Goal: Task Accomplishment & Management: Manage account settings

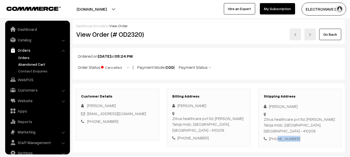
scroll to position [8, 0]
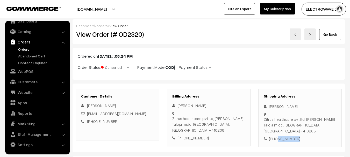
click at [25, 50] on link "Orders" at bounding box center [42, 49] width 51 height 5
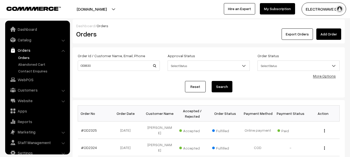
scroll to position [8, 0]
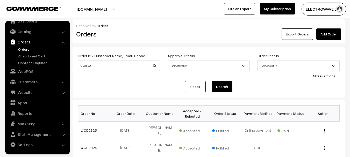
type input "OD0630"
click at [211, 81] on button "Search" at bounding box center [221, 86] width 21 height 11
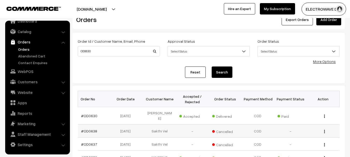
scroll to position [26, 0]
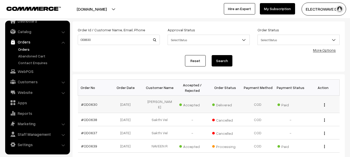
click at [81, 99] on td "#OD0630" at bounding box center [94, 104] width 33 height 17
click at [85, 103] on link "#OD0630" at bounding box center [89, 104] width 16 height 4
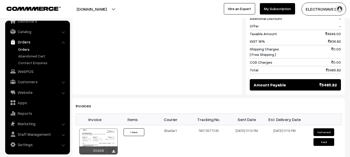
scroll to position [285, 0]
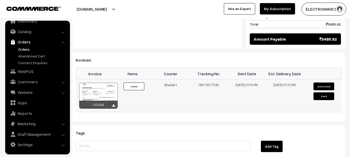
click at [104, 92] on div at bounding box center [98, 96] width 38 height 26
